Goal: Information Seeking & Learning: Understand process/instructions

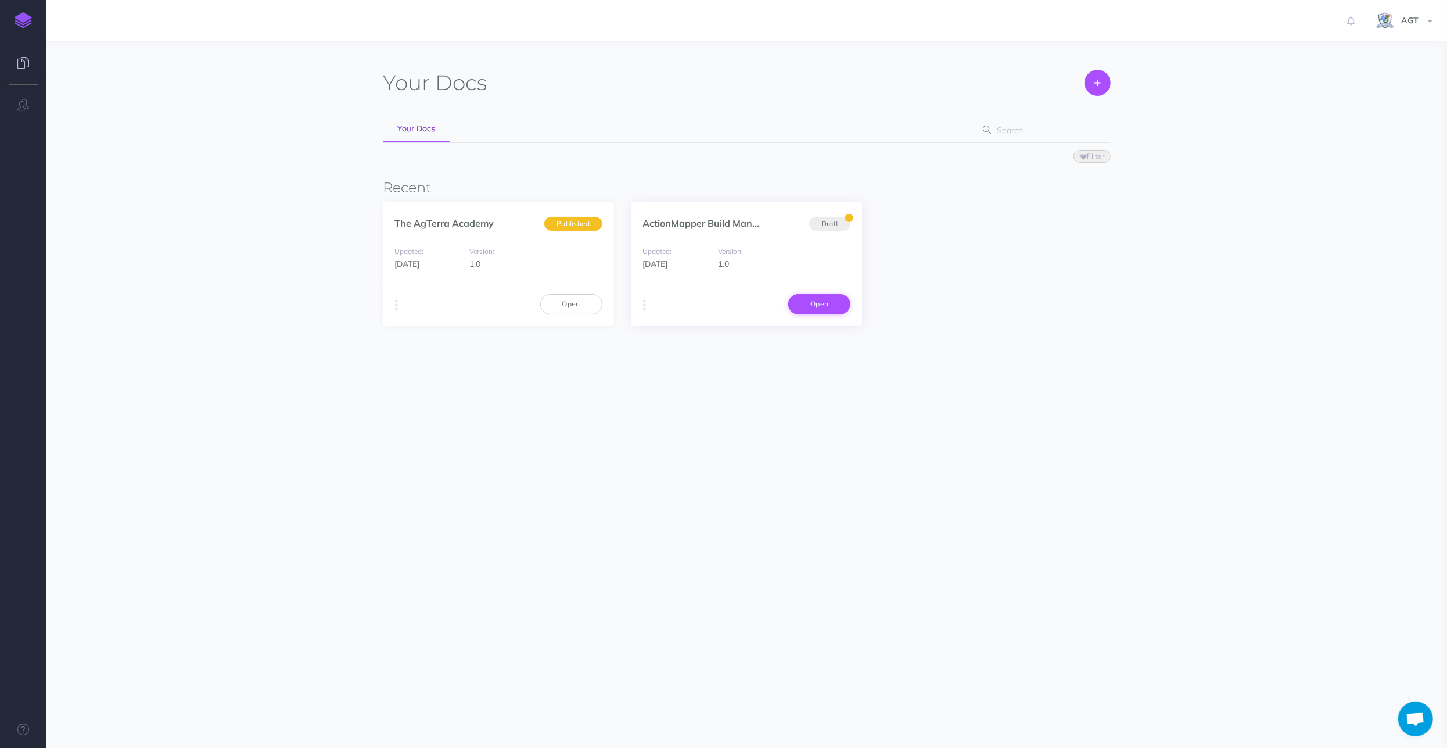
click at [815, 304] on link "Open" at bounding box center [819, 304] width 62 height 20
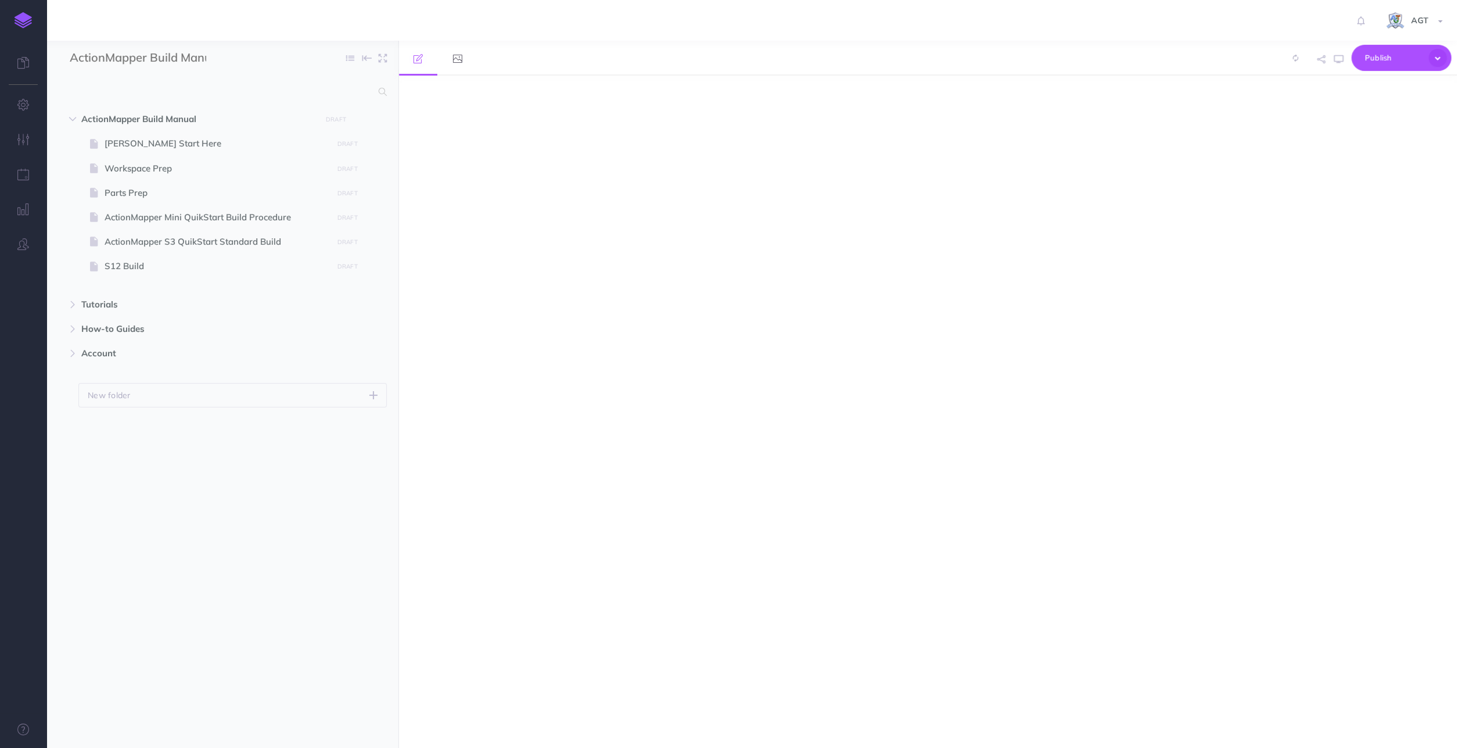
select select "null"
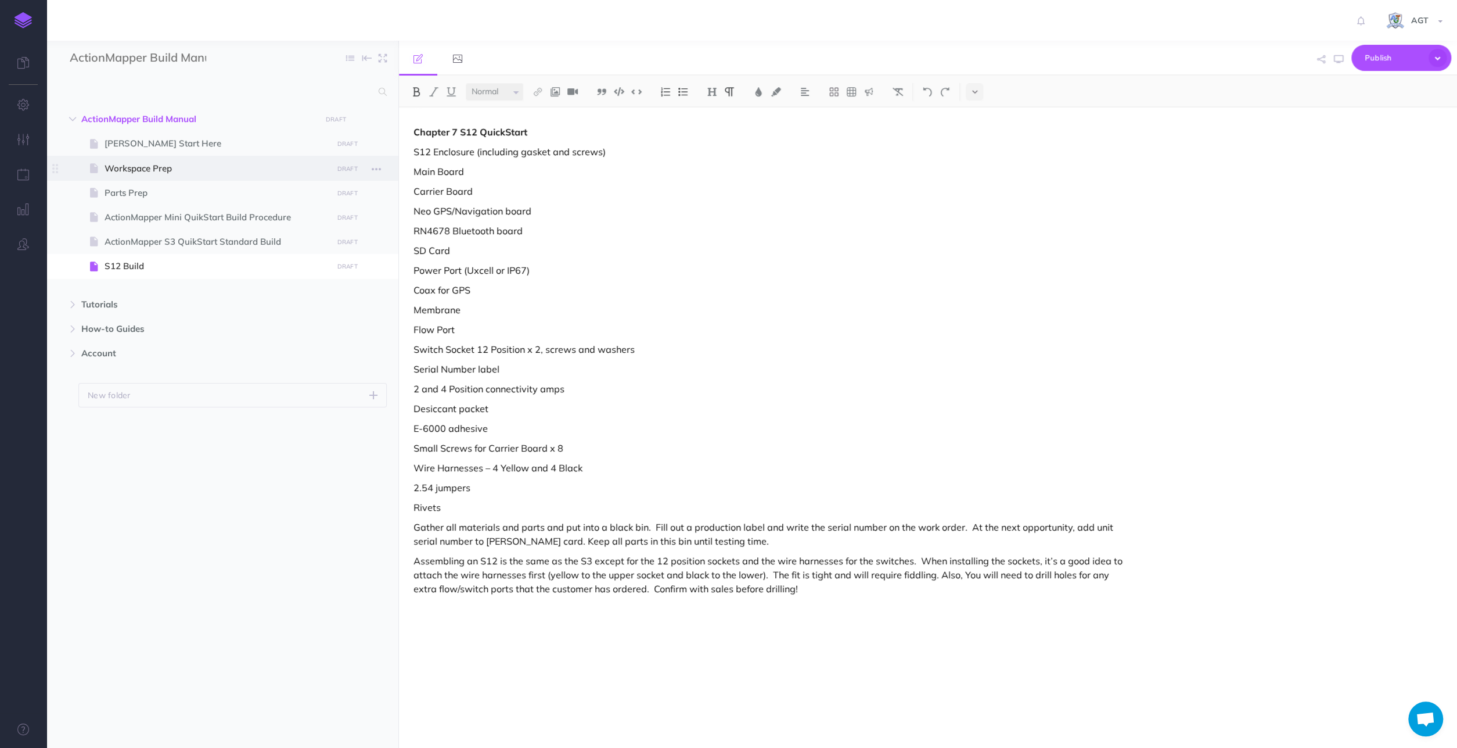
click at [138, 164] on span "Workspace Prep" at bounding box center [217, 168] width 224 height 14
select select "null"
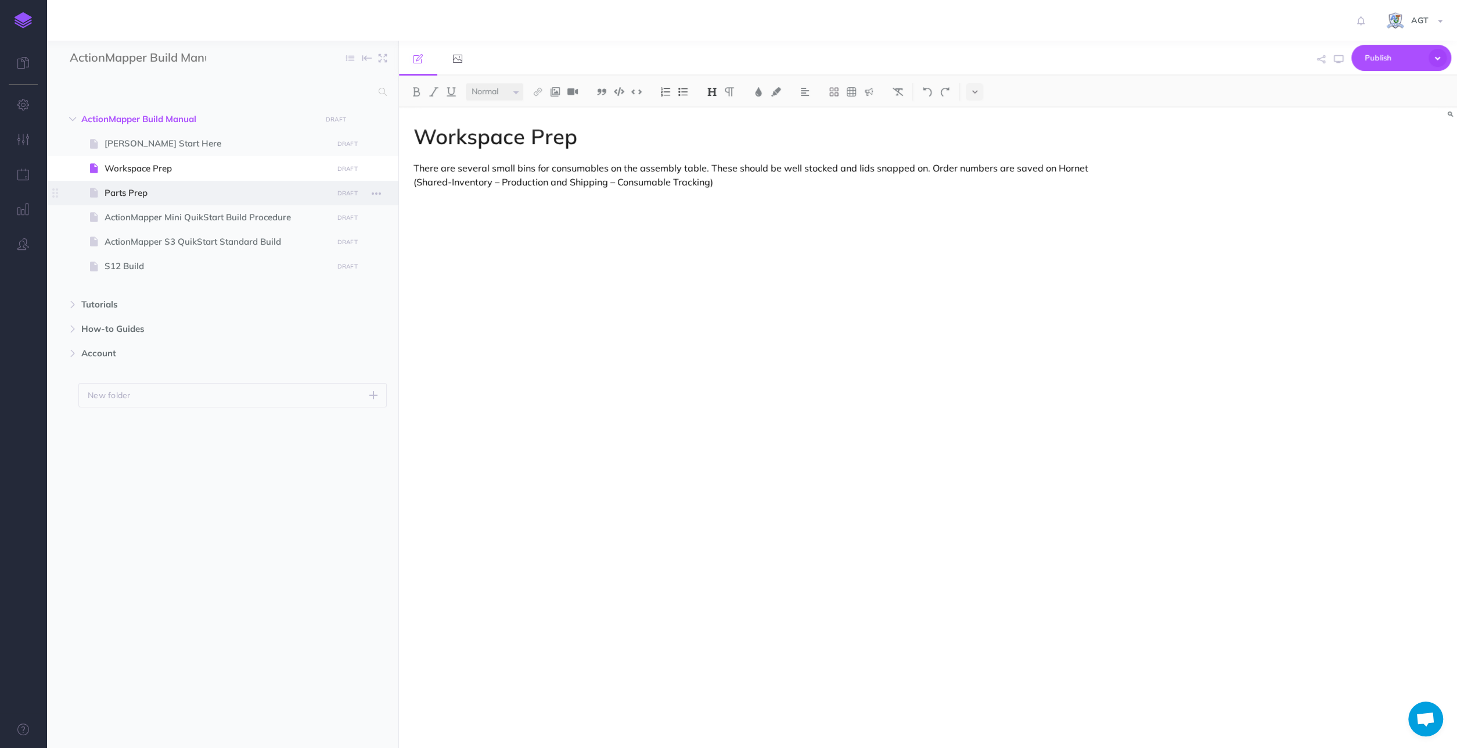
click at [137, 189] on span "Parts Prep" at bounding box center [217, 193] width 224 height 14
select select "null"
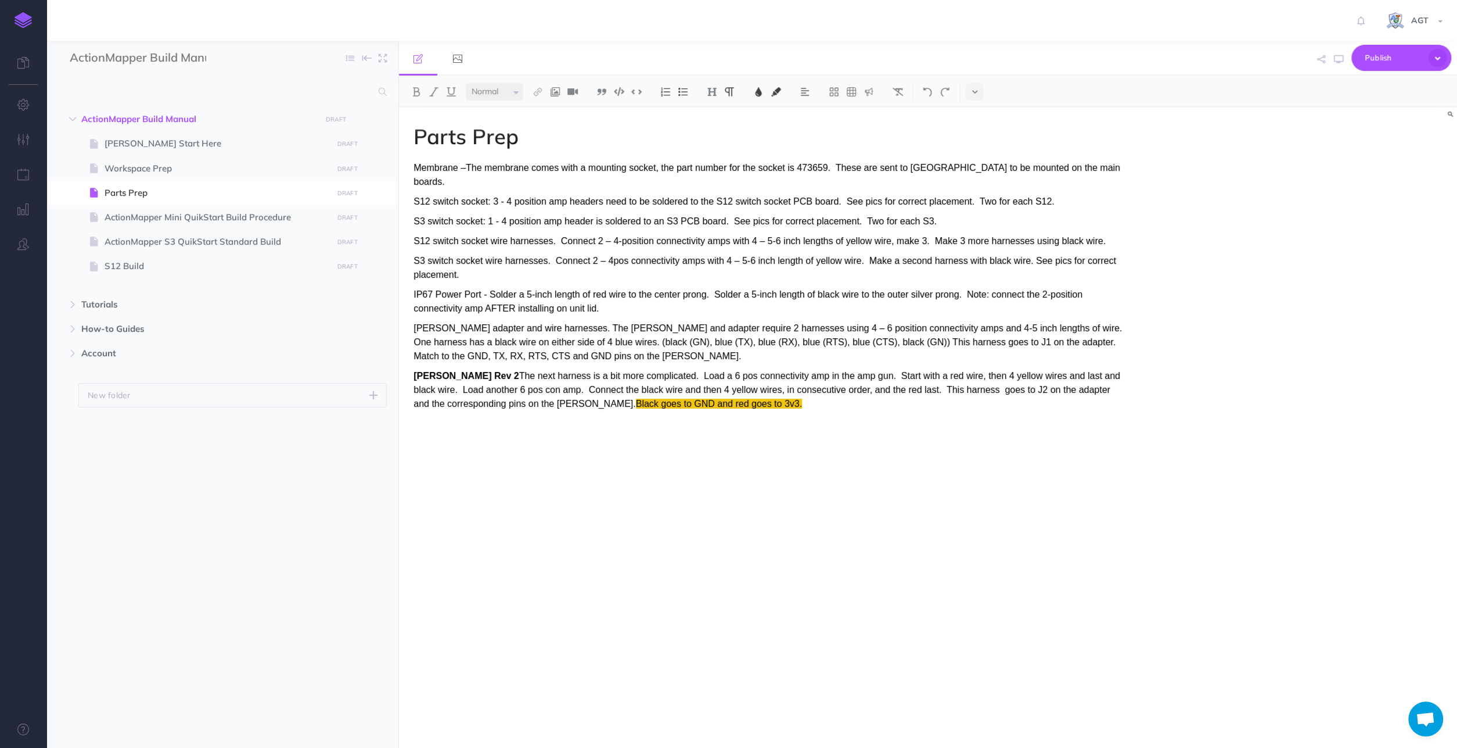
click at [917, 323] on span "[PERSON_NAME] adapter and wire harnesses. The [PERSON_NAME] and adapter require…" at bounding box center [769, 342] width 711 height 38
click at [647, 371] on span "The next harness is a bit more complicated. Load a 6 pos connectivity amp in th…" at bounding box center [767, 390] width 707 height 38
drag, startPoint x: 1093, startPoint y: 363, endPoint x: 1055, endPoint y: 363, distance: 37.2
click at [1055, 371] on span "Load a 6 pos connectivity amp in the amp gun. Start with a red wire, then 4 yel…" at bounding box center [762, 390] width 697 height 38
click at [883, 371] on span "Load a 6 pos connectivity amp in the amp gun. Start with a red wire, then 4 yel…" at bounding box center [761, 390] width 694 height 38
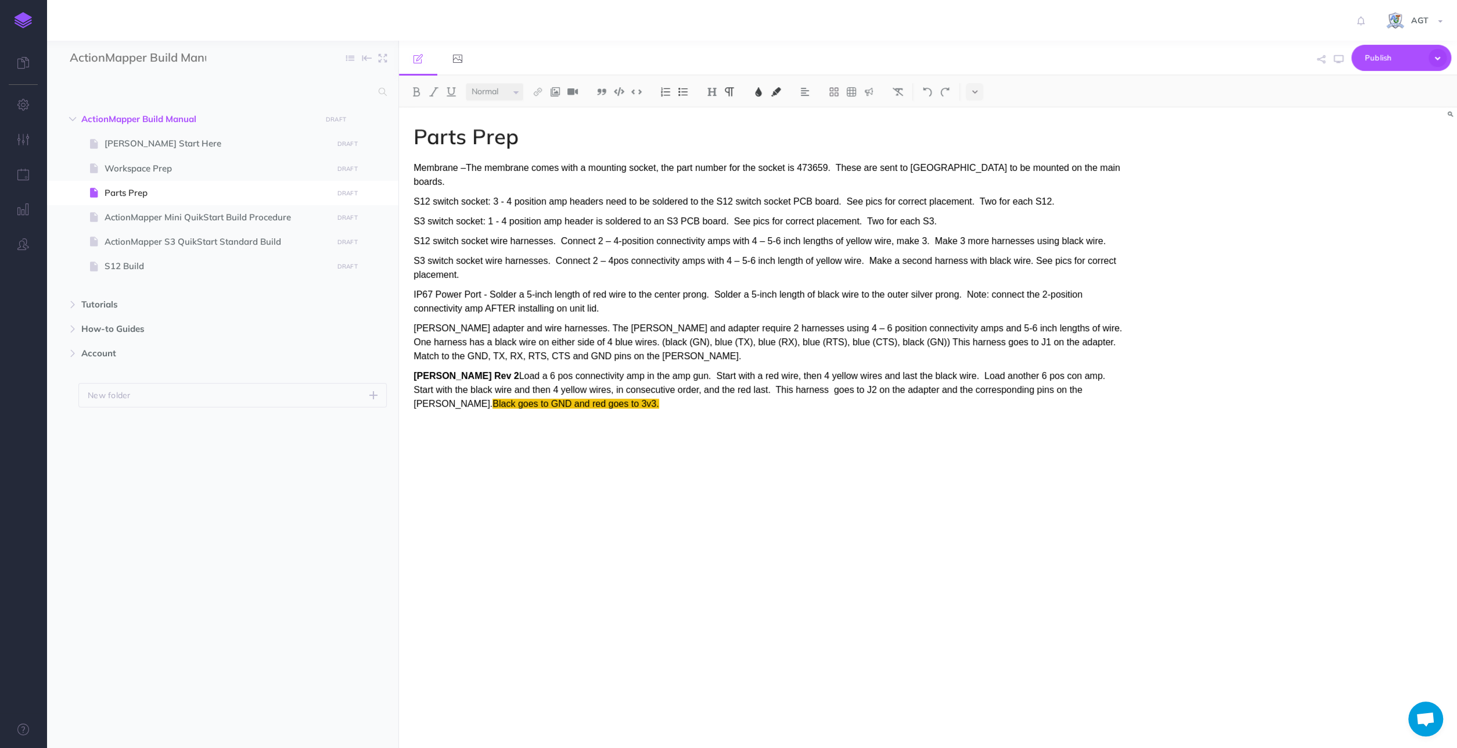
click at [866, 371] on span "Load a 6 pos connectivity amp in the amp gun. Start with a red wire, then 4 yel…" at bounding box center [760, 390] width 692 height 38
click at [694, 378] on span "Load a 6 pos connectivity amp in the amp gun. Start with a red wire, then 4 yel…" at bounding box center [760, 390] width 692 height 38
click at [415, 323] on span "SARA adapter and wire harnesses. The SARA and adapter require 2 harnesses using…" at bounding box center [769, 342] width 711 height 38
click at [464, 371] on span "SARA Rev 2" at bounding box center [466, 376] width 105 height 10
click at [413, 87] on img at bounding box center [416, 91] width 10 height 9
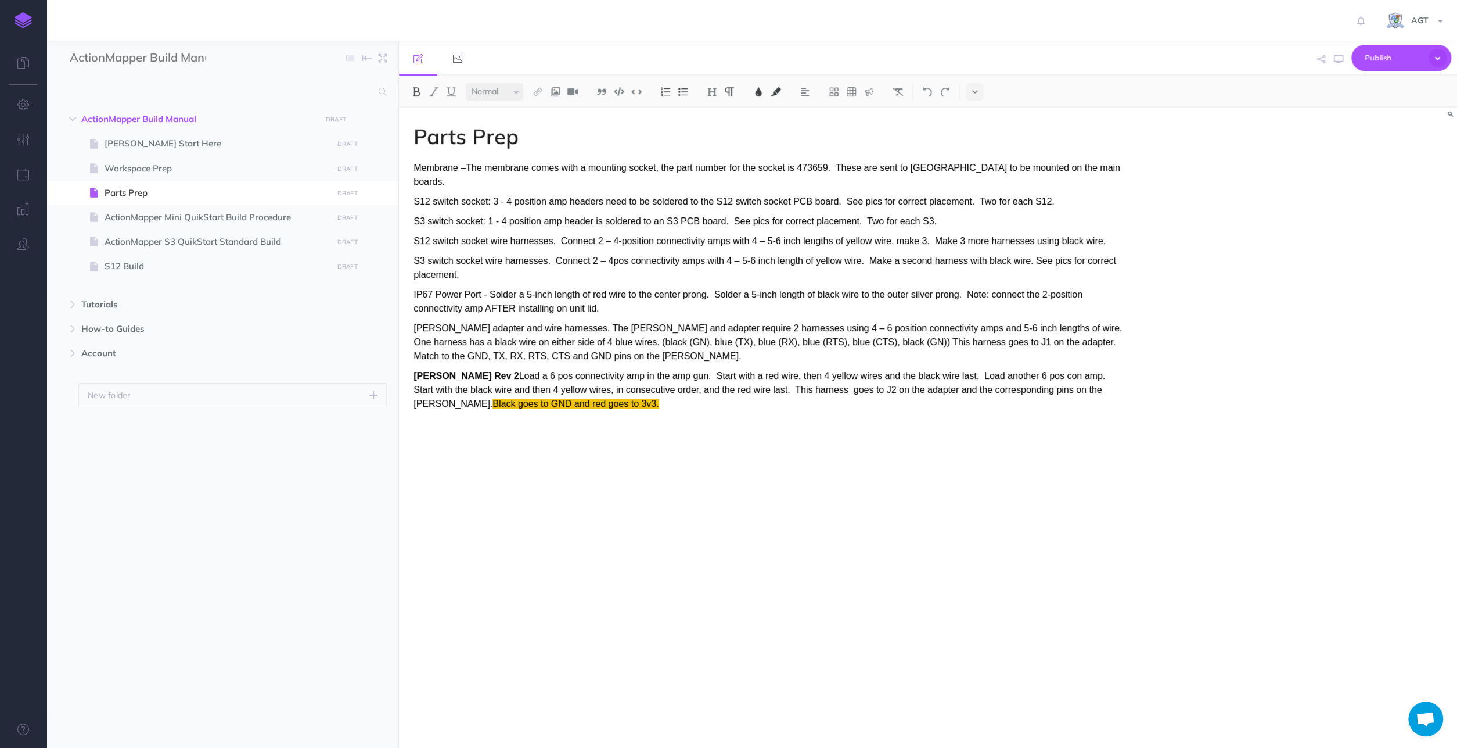
click at [414, 87] on button at bounding box center [416, 91] width 17 height 17
click at [419, 55] on icon at bounding box center [418, 58] width 9 height 9
click at [416, 88] on img at bounding box center [416, 91] width 10 height 9
click at [415, 69] on link at bounding box center [418, 58] width 38 height 35
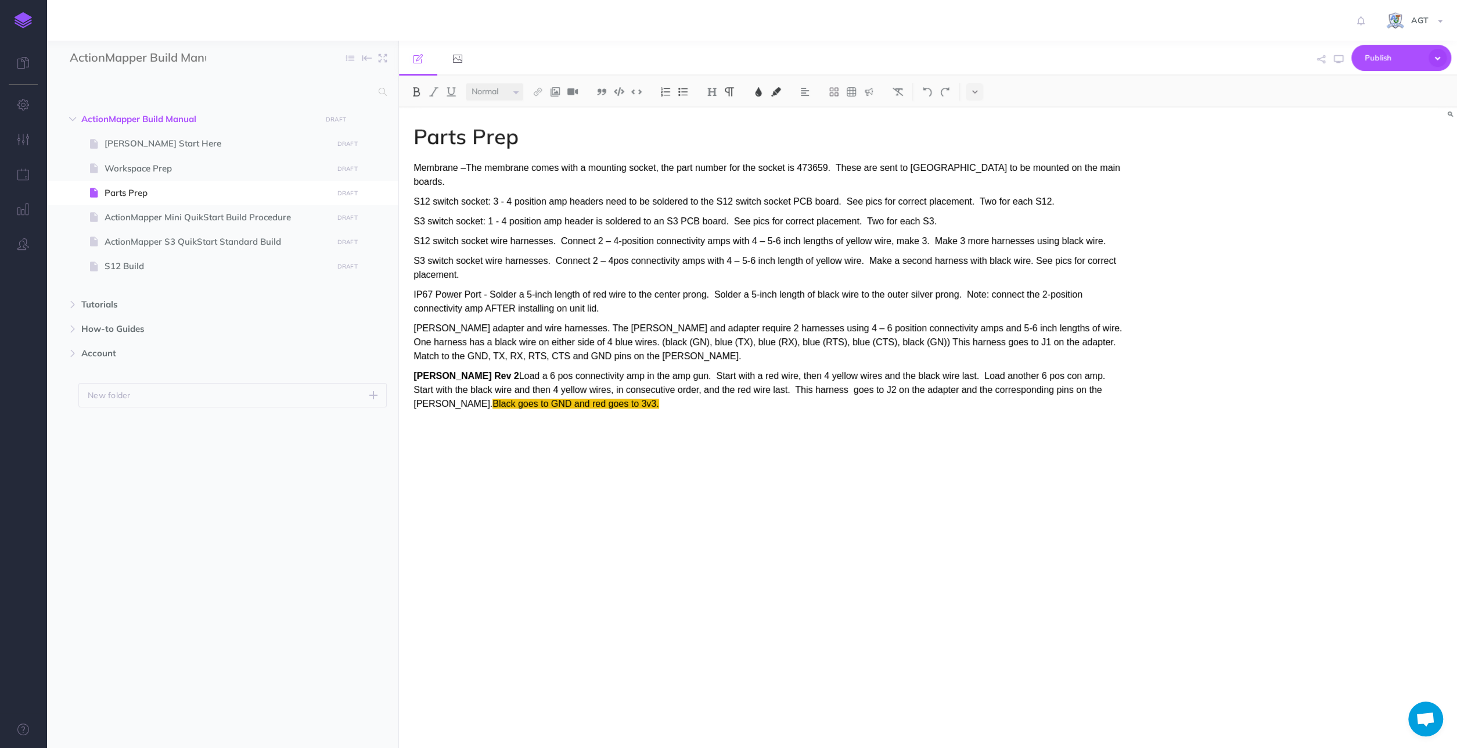
click at [414, 90] on img at bounding box center [416, 91] width 10 height 9
click at [416, 89] on img at bounding box center [416, 91] width 10 height 9
click at [479, 371] on span "Load a 6 pos connectivity amp in the amp gun. Start with a red wire, then 4 yel…" at bounding box center [760, 390] width 692 height 38
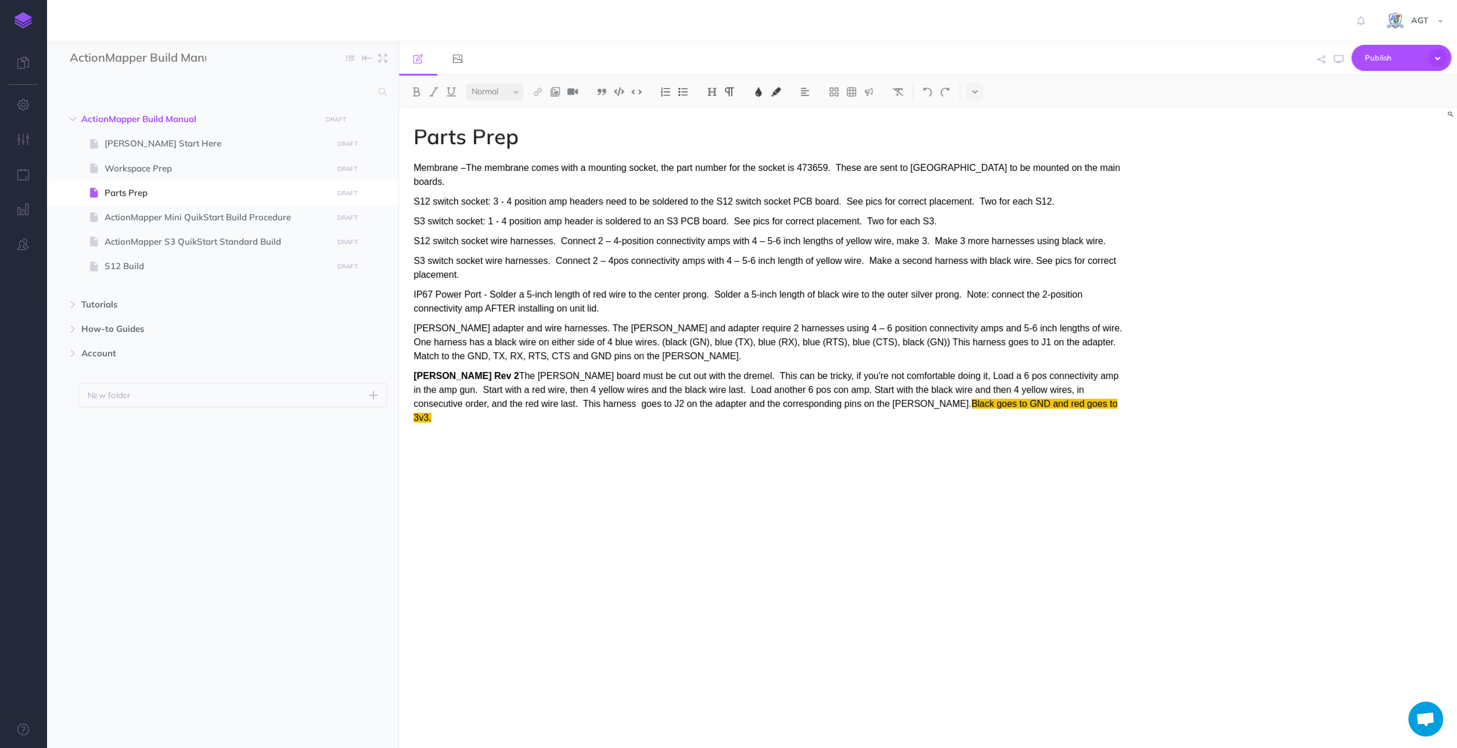
click at [679, 371] on span "The SARA board must be cut out with the dremel. This can be tricky, if you're n…" at bounding box center [766, 390] width 705 height 38
click at [899, 371] on span "The SARA board must be cut out with the dremel. This can be tricky, if you're n…" at bounding box center [766, 390] width 705 height 38
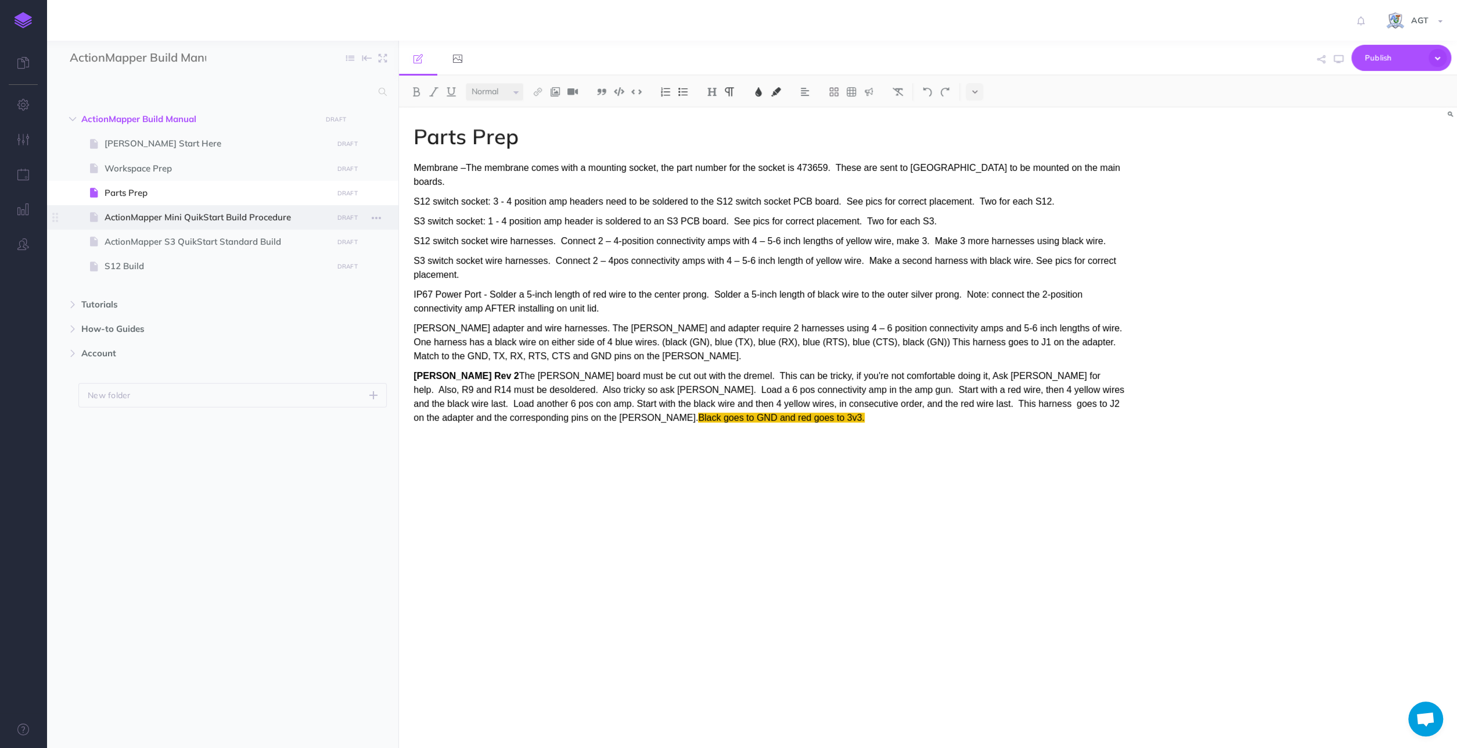
click at [310, 212] on span "ActionMapper Mini QuikStart Build Procedure" at bounding box center [217, 217] width 224 height 14
select select "null"
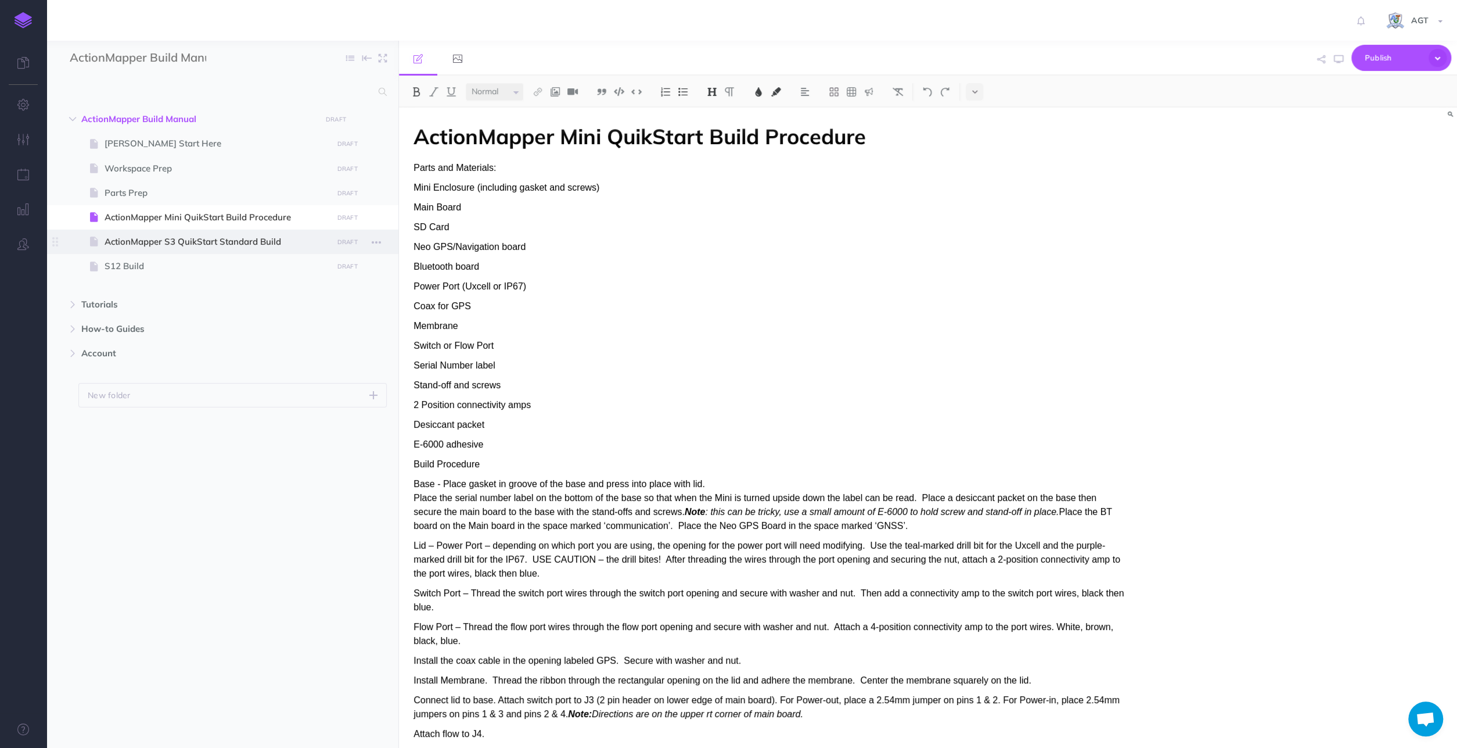
click at [274, 238] on span "ActionMapper S3 QuikStart Standard Build" at bounding box center [217, 242] width 224 height 14
select select "null"
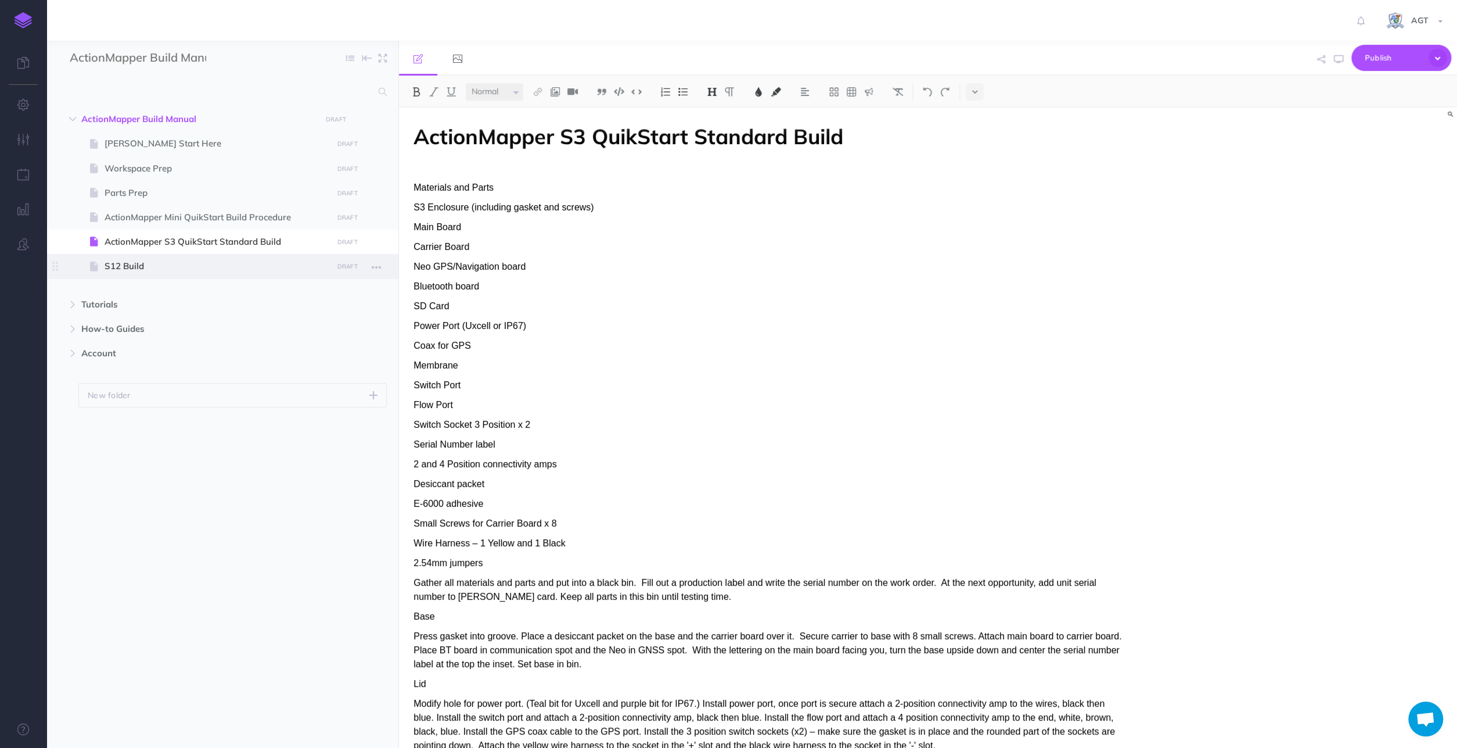
click at [232, 264] on span "S12 Build" at bounding box center [217, 266] width 224 height 14
select select "null"
